Goal: Task Accomplishment & Management: Manage account settings

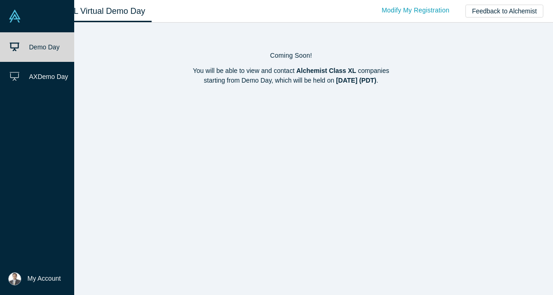
click at [12, 280] on img at bounding box center [14, 278] width 13 height 13
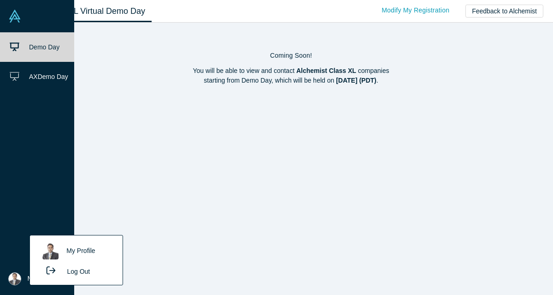
click at [75, 248] on link "My Profile" at bounding box center [76, 251] width 77 height 23
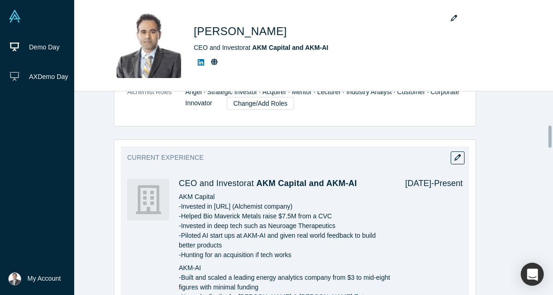
scroll to position [310, 0]
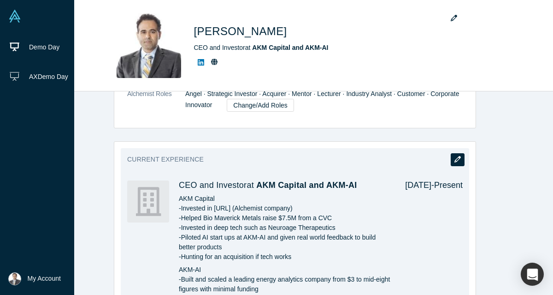
click at [455, 160] on icon "button" at bounding box center [458, 159] width 6 height 6
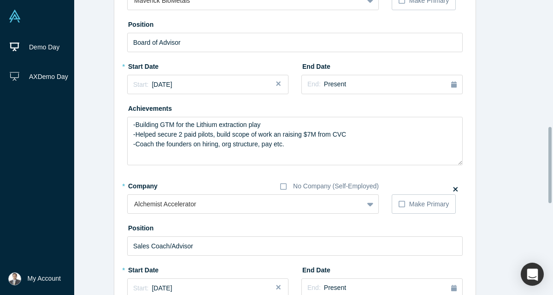
scroll to position [491, 0]
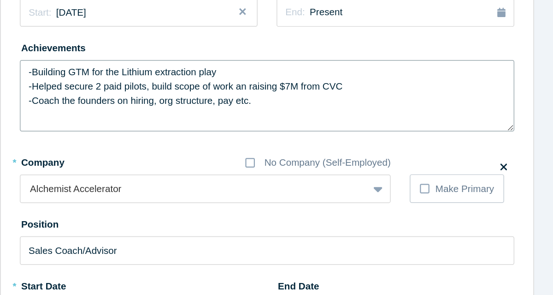
drag, startPoint x: 343, startPoint y: 132, endPoint x: 123, endPoint y: 127, distance: 220.4
click at [127, 127] on div "-Building GTM for the Lithium extraction play -Helped secure 2 paid pilots, bui…" at bounding box center [295, 138] width 336 height 48
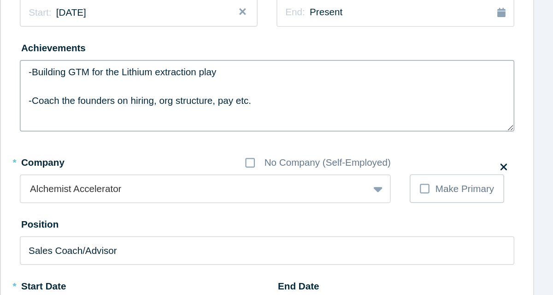
type textarea "-Building GTM for the Lithium extraction play -Coach the founders on hiring, or…"
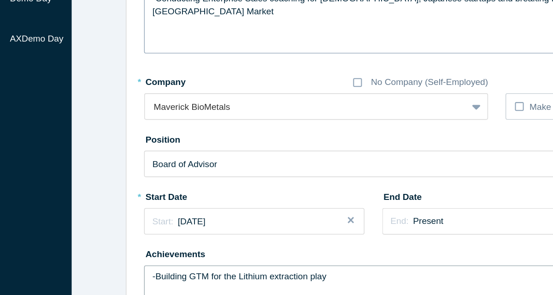
scroll to position [366, 0]
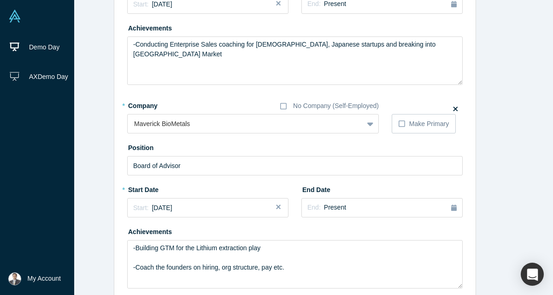
click at [453, 110] on icon at bounding box center [455, 108] width 5 height 5
click at [0, 0] on input "checkbox" at bounding box center [0, 0] width 0 height 0
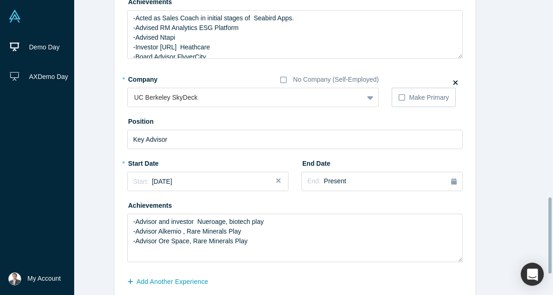
scroll to position [841, 0]
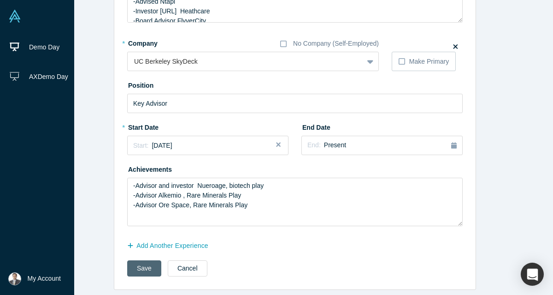
click at [132, 263] on button "Save" at bounding box center [144, 268] width 34 height 16
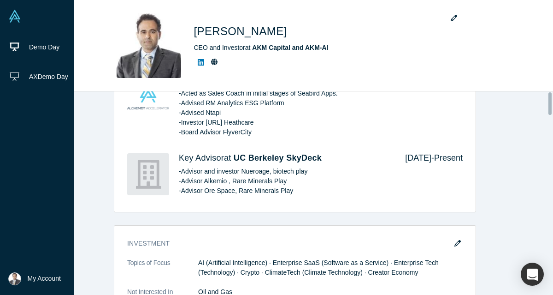
scroll to position [0, 0]
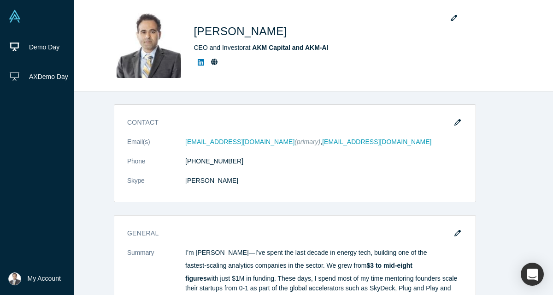
click at [14, 275] on img at bounding box center [14, 278] width 13 height 13
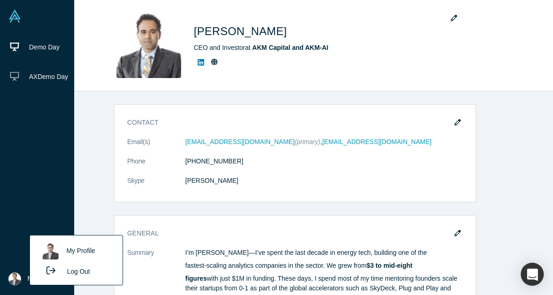
click at [85, 270] on button "Log Out" at bounding box center [65, 270] width 55 height 17
